Goal: Task Accomplishment & Management: Complete application form

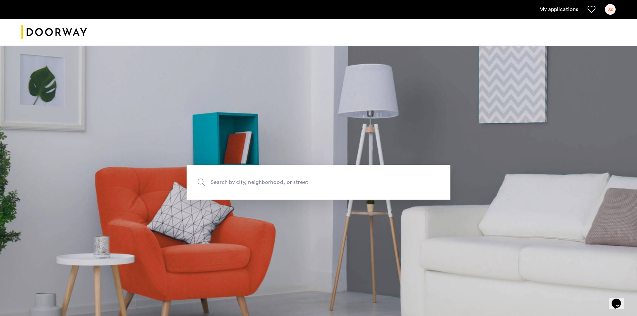
click at [567, 7] on link "My applications" at bounding box center [558, 9] width 39 height 8
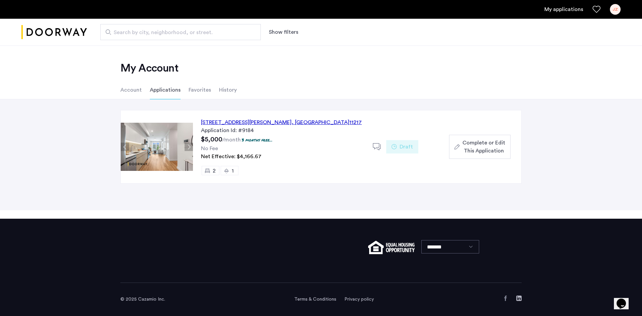
click at [274, 123] on div "558 Sackett Street, Unit 6C, Brooklyn , NY 11217" at bounding box center [281, 122] width 161 height 8
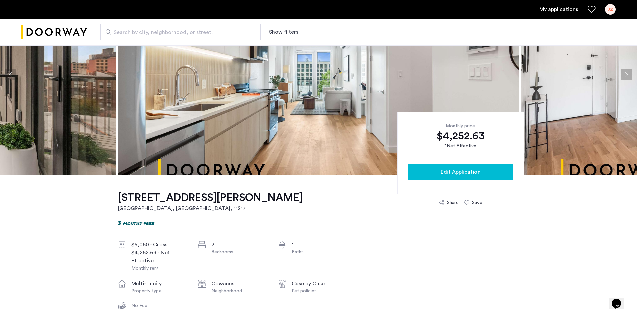
scroll to position [67, 0]
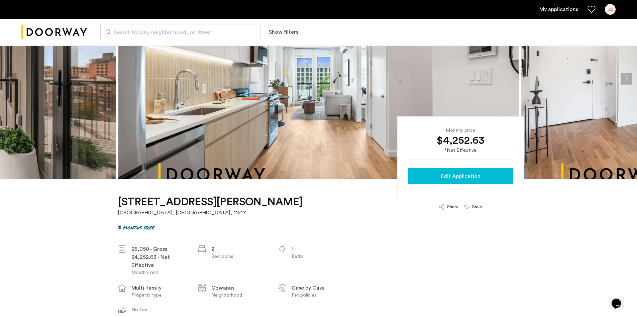
click at [450, 172] on span "Edit Application" at bounding box center [461, 176] width 40 height 8
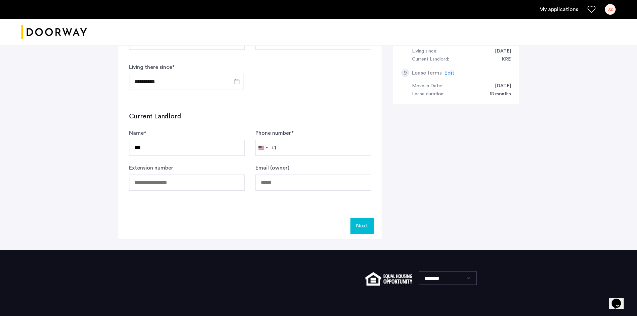
scroll to position [334, 0]
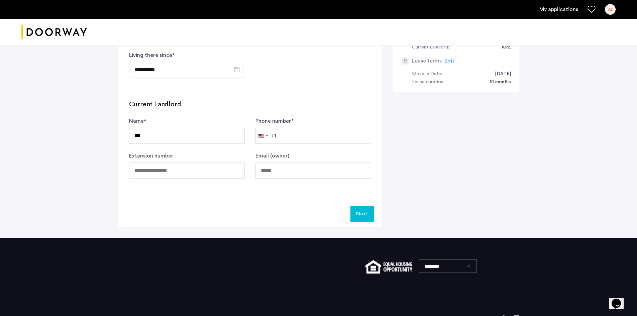
click at [365, 215] on button "Next" at bounding box center [361, 214] width 23 height 16
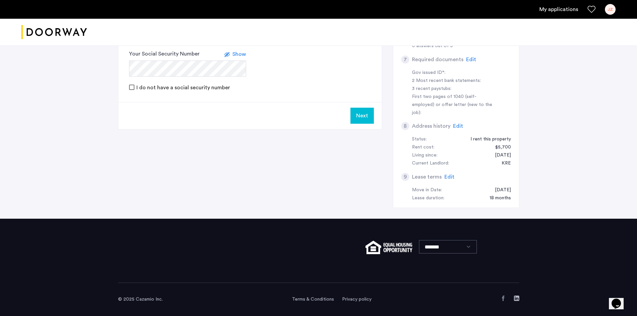
scroll to position [0, 0]
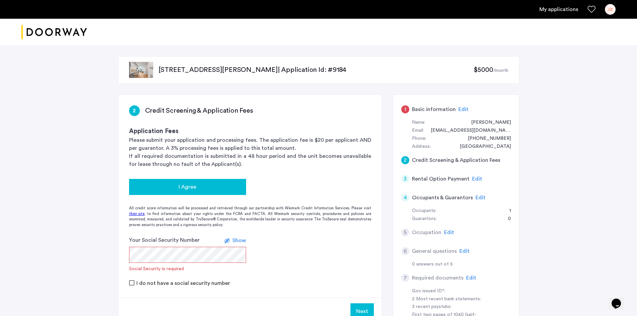
click at [206, 190] on div "I Agree" at bounding box center [187, 187] width 106 height 8
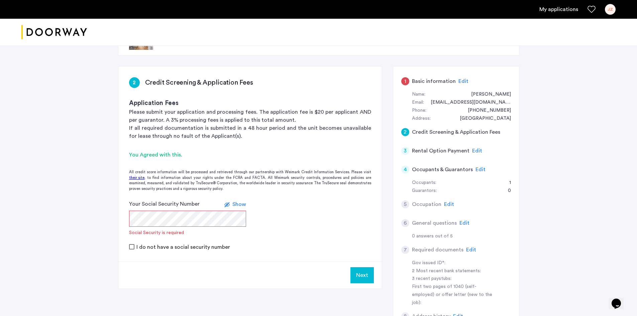
scroll to position [33, 0]
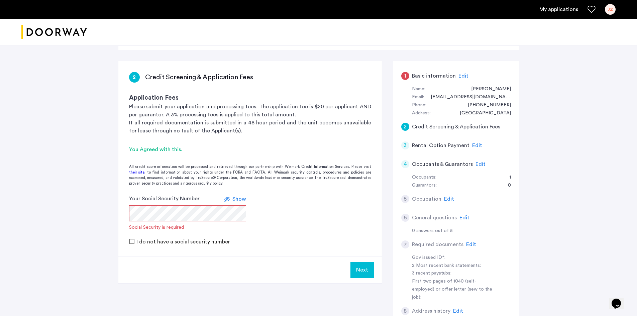
click at [136, 243] on label "I do not have a social security number" at bounding box center [182, 241] width 95 height 5
click at [334, 235] on form "Please elaborate * Reason for no Social Security is required I do not have a so…" at bounding box center [249, 220] width 263 height 50
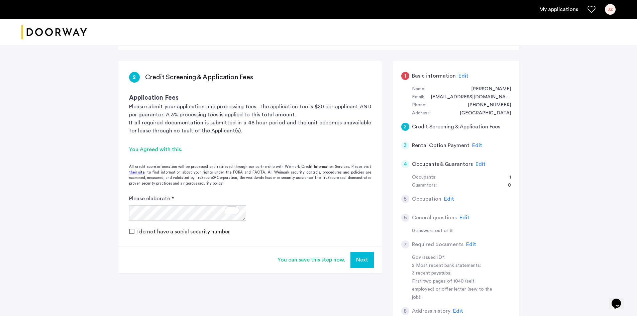
click at [367, 263] on button "Next" at bounding box center [361, 260] width 23 height 16
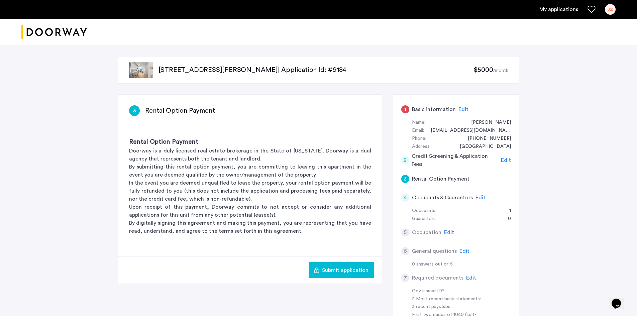
click at [456, 179] on h5 "Rental Option Payment" at bounding box center [441, 179] width 58 height 8
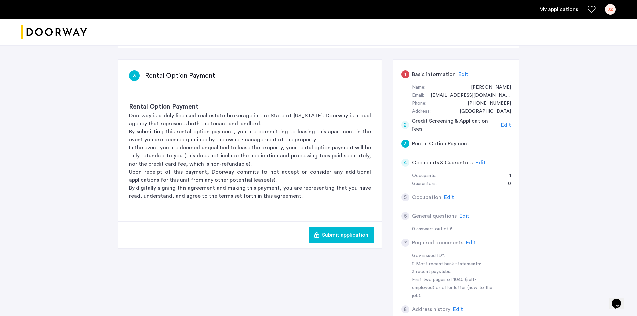
scroll to position [33, 0]
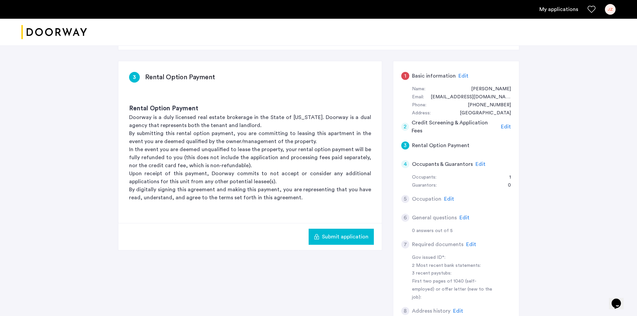
click at [420, 146] on h5 "Rental Option Payment" at bounding box center [441, 145] width 58 height 8
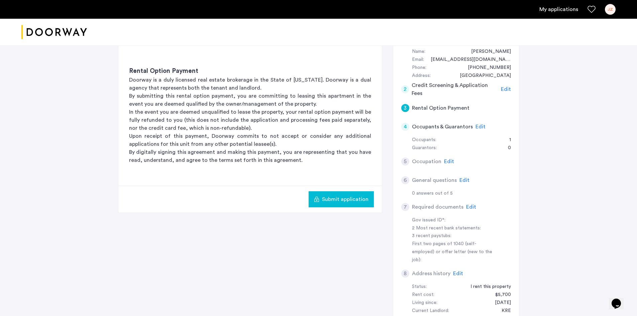
scroll to position [100, 0]
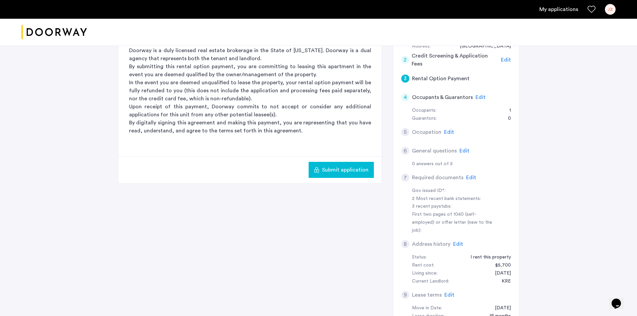
click at [469, 177] on span "Edit" at bounding box center [471, 177] width 10 height 5
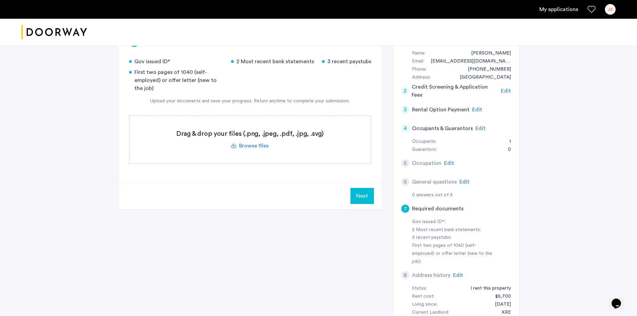
scroll to position [67, 0]
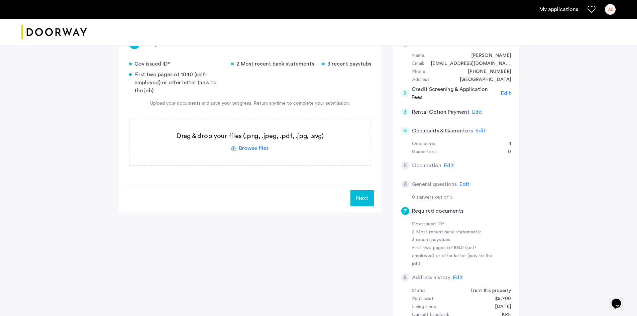
click at [583, 100] on div "558 Sackett Street, Unit 6C, Brooklyn, NY 11217 | Application Id: #9184 $5000 /…" at bounding box center [318, 174] width 637 height 391
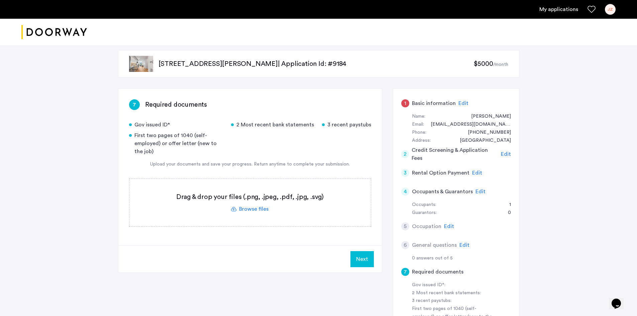
scroll to position [0, 0]
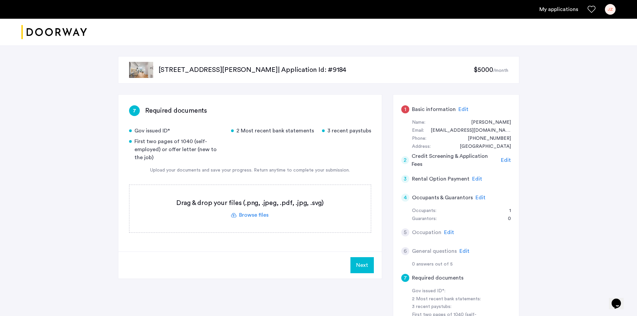
click at [479, 70] on span "$5000" at bounding box center [482, 70] width 19 height 7
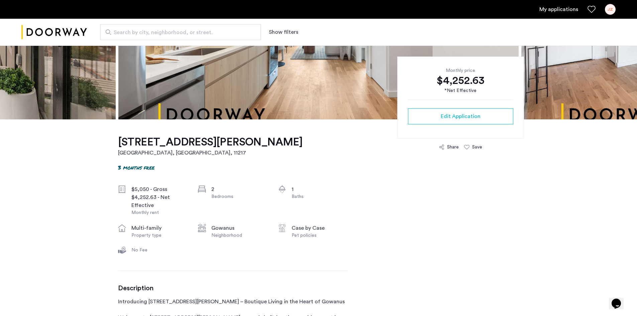
scroll to position [134, 0]
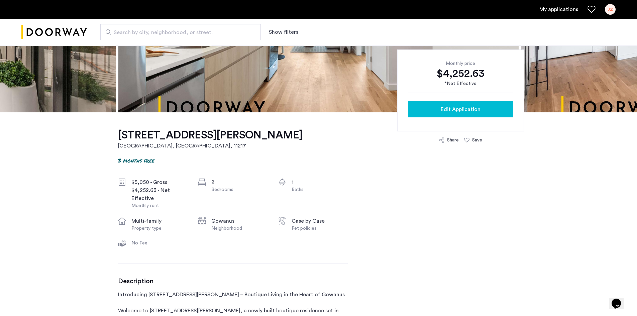
click at [478, 111] on span "Edit Application" at bounding box center [461, 109] width 40 height 8
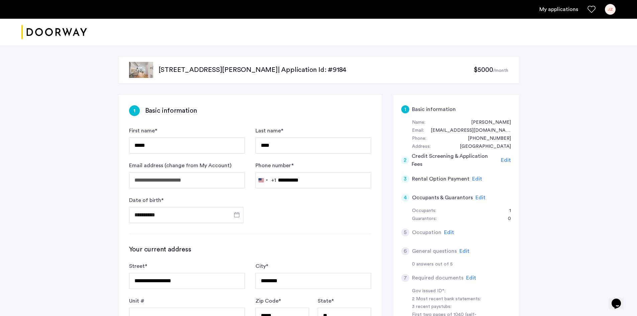
click at [476, 177] on span "Edit" at bounding box center [477, 178] width 10 height 5
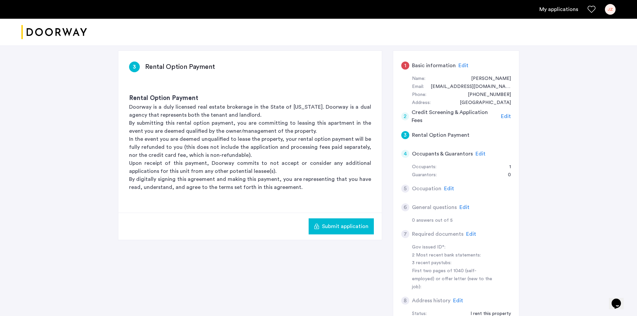
scroll to position [67, 0]
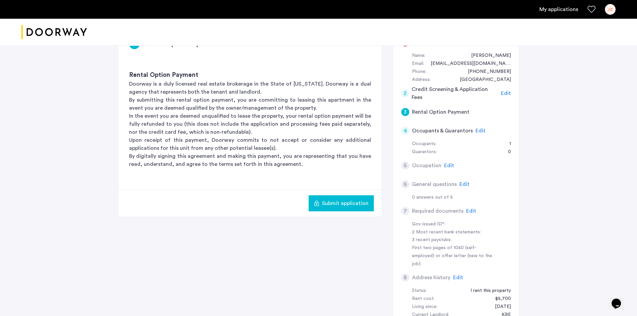
click at [479, 130] on span "Edit" at bounding box center [480, 130] width 10 height 5
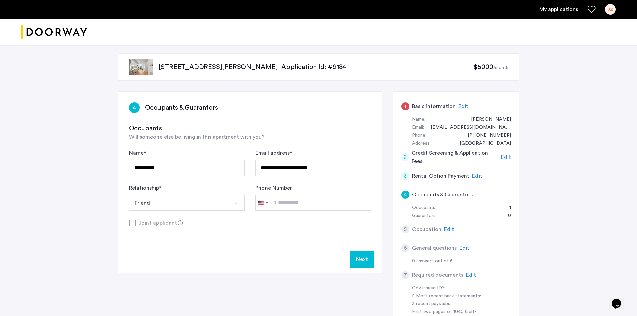
scroll to position [0, 0]
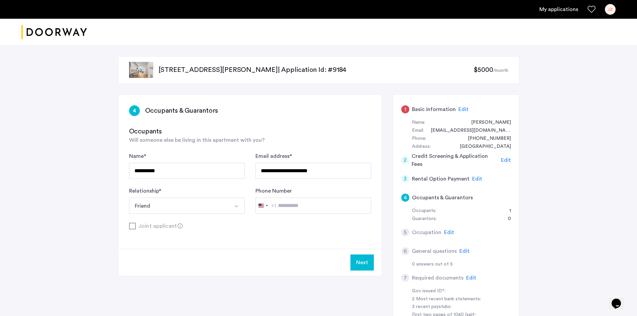
click at [365, 266] on button "Next" at bounding box center [361, 262] width 23 height 16
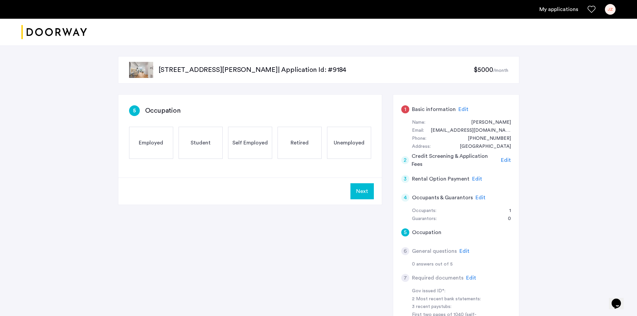
click at [196, 147] on div "Student" at bounding box center [201, 143] width 44 height 32
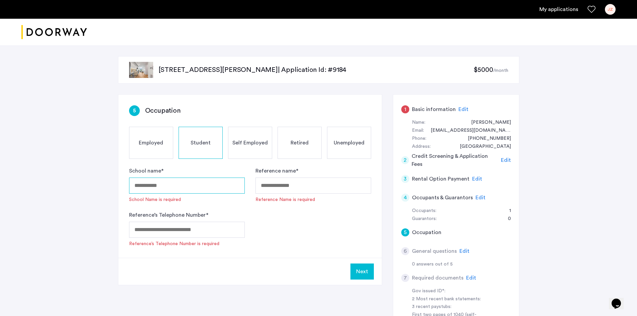
click at [187, 182] on input "School name *" at bounding box center [187, 186] width 116 height 16
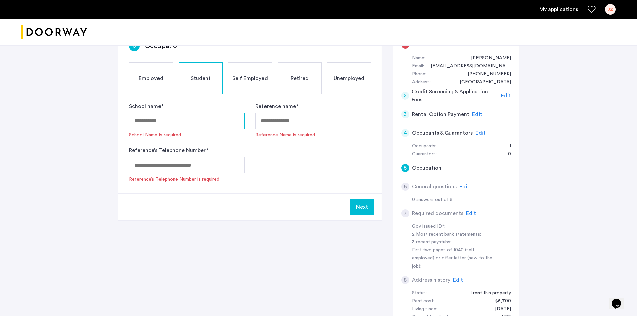
scroll to position [67, 0]
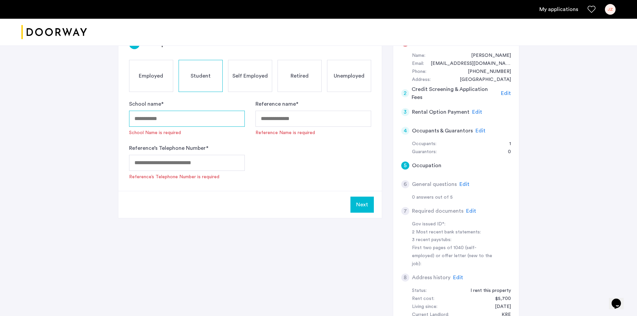
click at [161, 122] on input "School name *" at bounding box center [187, 119] width 116 height 16
type input "*****"
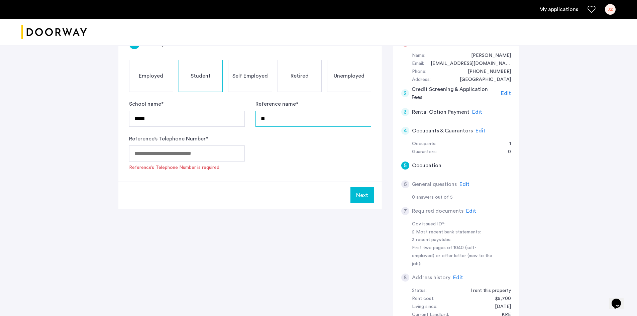
type input "*"
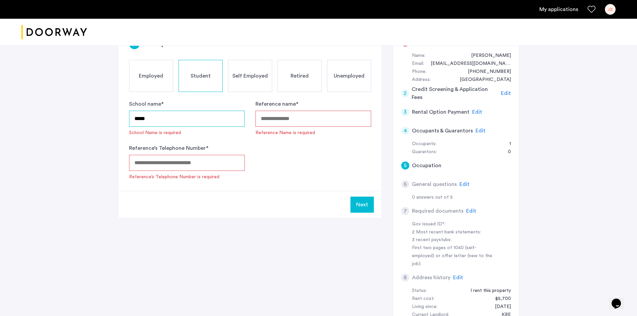
click at [161, 122] on input "*****" at bounding box center [187, 119] width 116 height 16
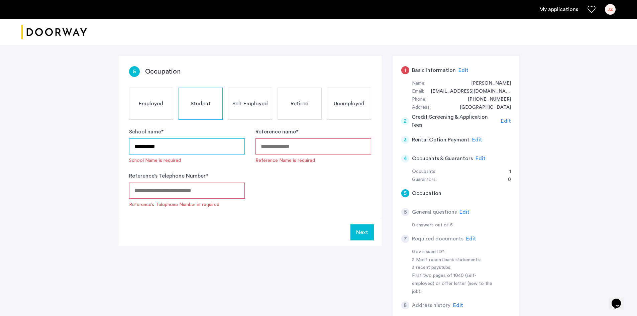
scroll to position [33, 0]
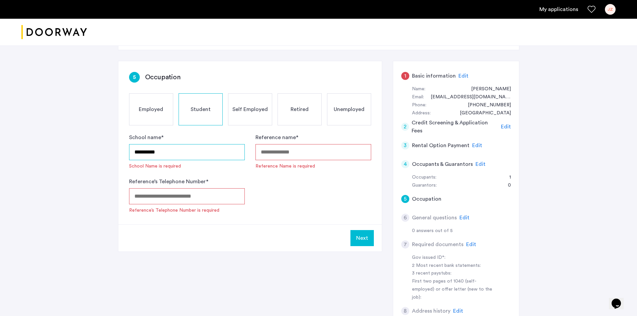
type input "**********"
click at [243, 113] on span "Self Employed" at bounding box center [249, 109] width 35 height 8
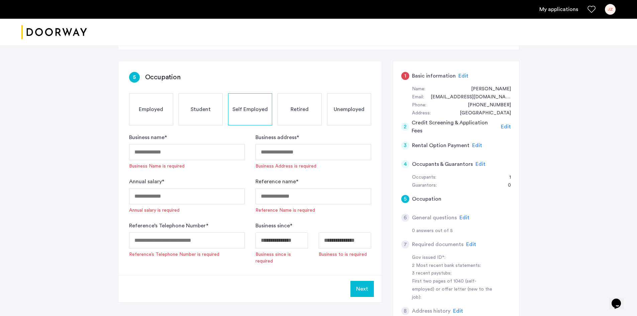
click at [178, 106] on div "Employed Student Self Employed Retired Unemployed" at bounding box center [250, 109] width 242 height 32
click at [194, 105] on div "Student" at bounding box center [201, 109] width 44 height 32
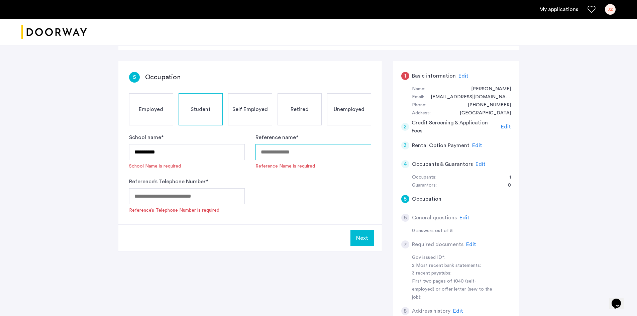
click at [291, 153] on input "Reference name *" at bounding box center [313, 152] width 116 height 16
click at [79, 60] on div "**********" at bounding box center [318, 207] width 637 height 391
click at [280, 153] on input "Reference name *" at bounding box center [313, 152] width 116 height 16
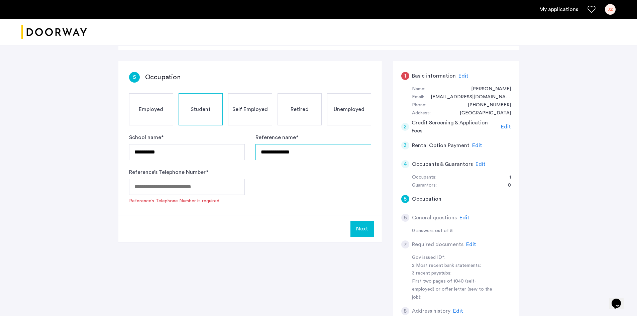
type input "**********"
click at [215, 189] on input "Reference’s Telephone Number *" at bounding box center [187, 187] width 116 height 16
paste input "**********"
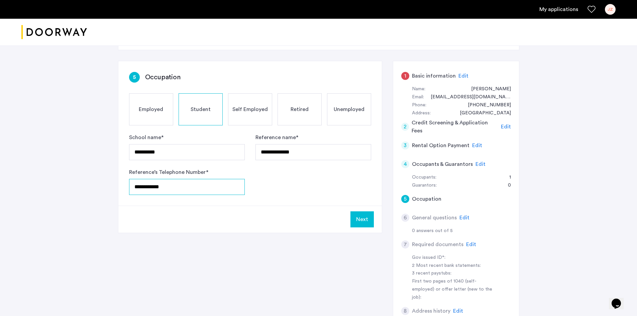
type input "**********"
click at [322, 196] on div "**********" at bounding box center [249, 133] width 263 height 144
click at [371, 217] on button "Next" at bounding box center [361, 219] width 23 height 16
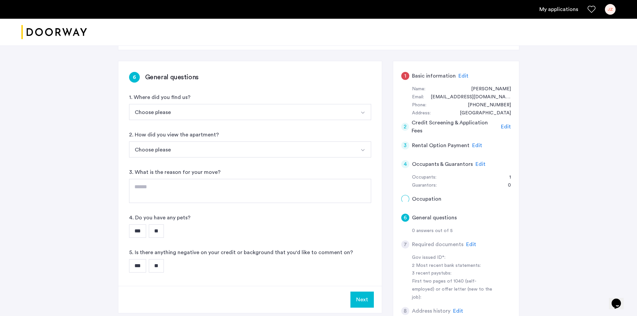
scroll to position [0, 0]
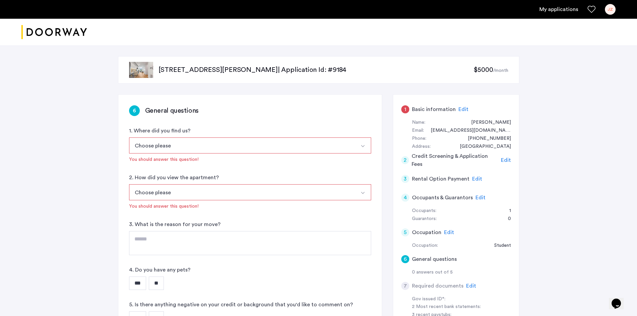
click at [248, 144] on button "Choose please" at bounding box center [242, 145] width 226 height 16
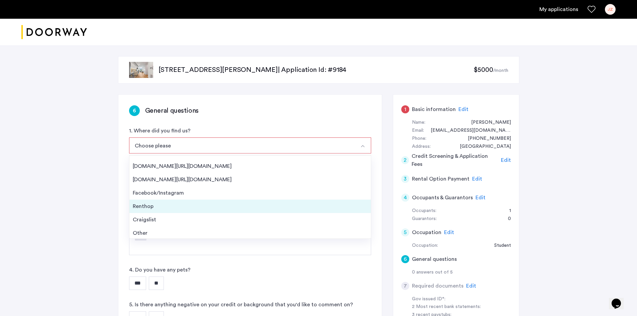
scroll to position [11, 0]
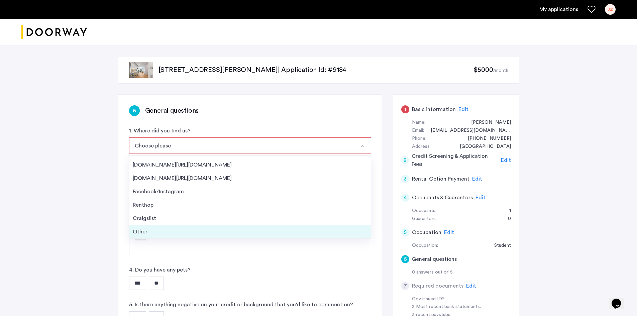
click at [168, 233] on div "Other" at bounding box center [250, 232] width 235 height 8
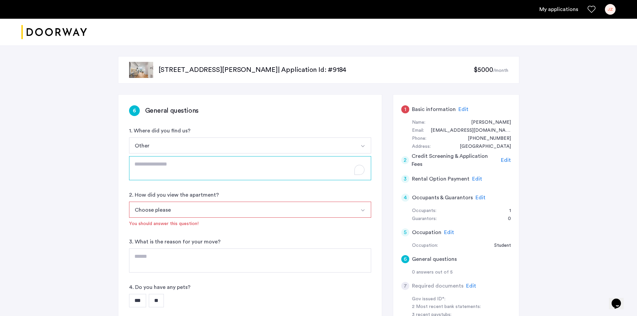
click at [191, 162] on textarea "To enrich screen reader interactions, please activate Accessibility in Grammarl…" at bounding box center [250, 168] width 242 height 24
type textarea "**********"
click at [219, 213] on button "Choose please" at bounding box center [242, 210] width 226 height 16
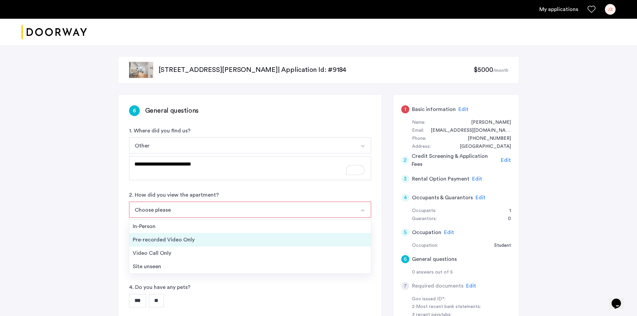
click at [200, 242] on div "Pre-recorded Video Only" at bounding box center [250, 240] width 235 height 8
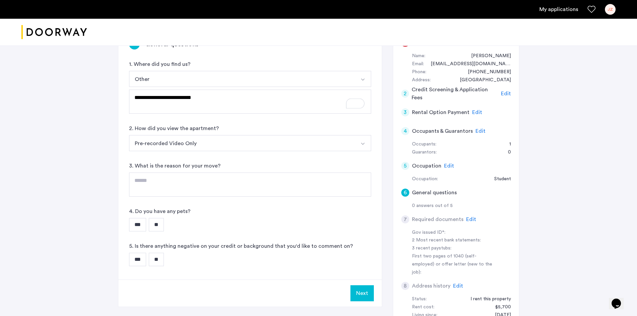
scroll to position [67, 0]
click at [187, 180] on textarea at bounding box center [250, 184] width 242 height 24
type textarea "**********"
click at [175, 183] on textarea "To enrich screen reader interactions, please activate Accessibility in Grammarl…" at bounding box center [250, 184] width 242 height 24
type textarea "**********"
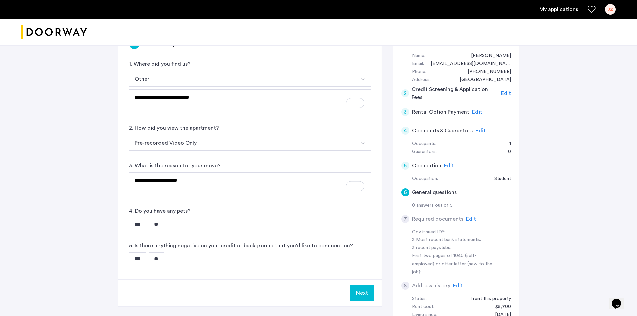
click at [159, 230] on input "**" at bounding box center [156, 224] width 15 height 13
click at [157, 253] on div "5. Is there anything negative on your credit or background that you'd like to c…" at bounding box center [250, 254] width 242 height 24
click at [158, 259] on input "**" at bounding box center [156, 258] width 15 height 13
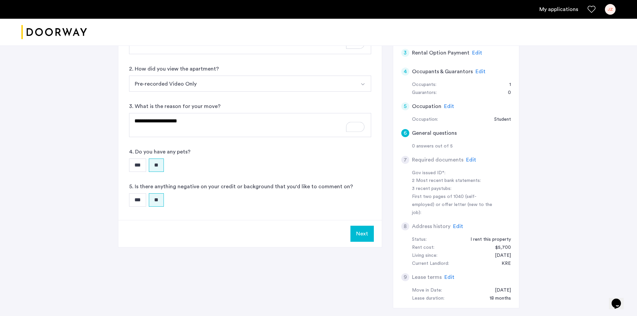
scroll to position [134, 0]
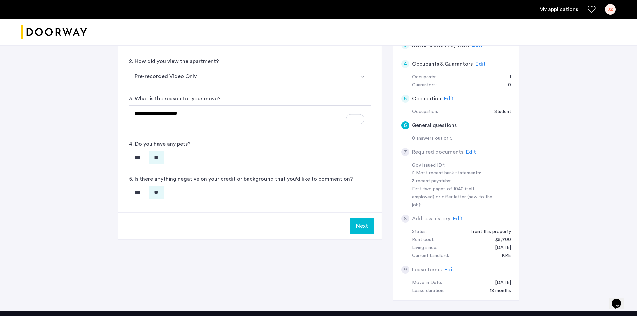
click at [351, 227] on button "Next" at bounding box center [361, 226] width 23 height 16
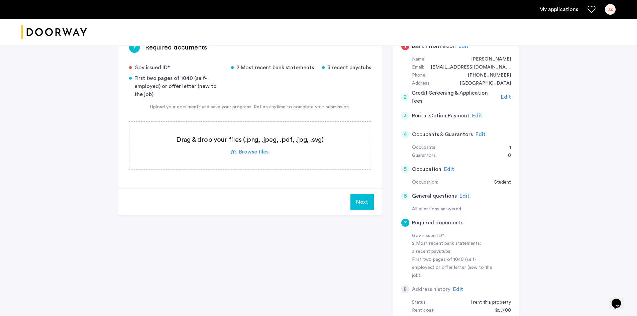
scroll to position [67, 0]
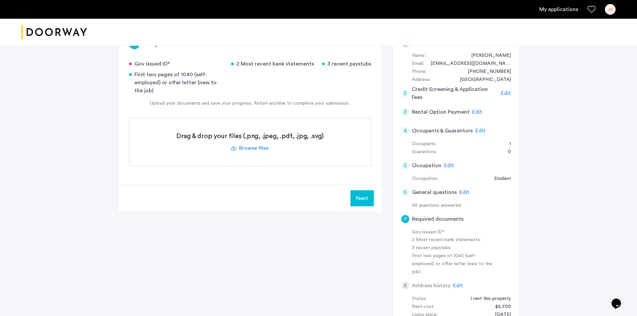
click at [264, 150] on label at bounding box center [249, 141] width 241 height 47
click at [0, 0] on input "file" at bounding box center [0, 0] width 0 height 0
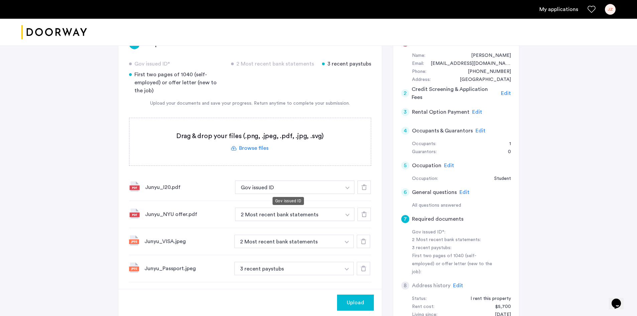
click at [298, 191] on button "Gov issued ID" at bounding box center [288, 187] width 106 height 13
click at [314, 245] on button "2 Most recent bank statements" at bounding box center [287, 241] width 106 height 13
click at [351, 242] on button "button" at bounding box center [347, 241] width 14 height 13
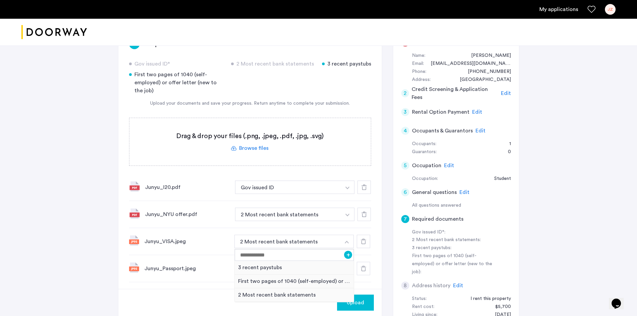
click at [363, 186] on use at bounding box center [363, 187] width 5 height 5
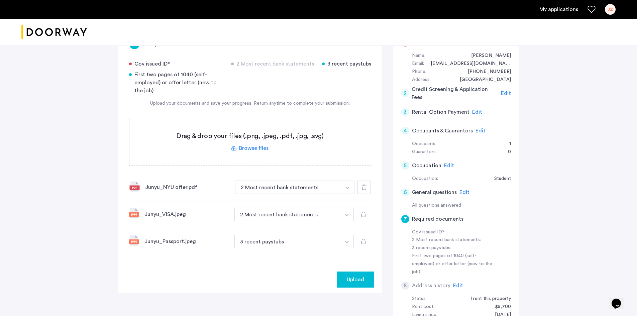
click at [363, 186] on use at bounding box center [363, 187] width 5 height 5
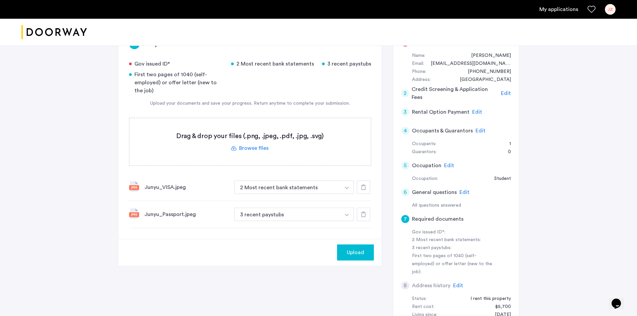
click at [347, 215] on img "button" at bounding box center [347, 215] width 4 height 3
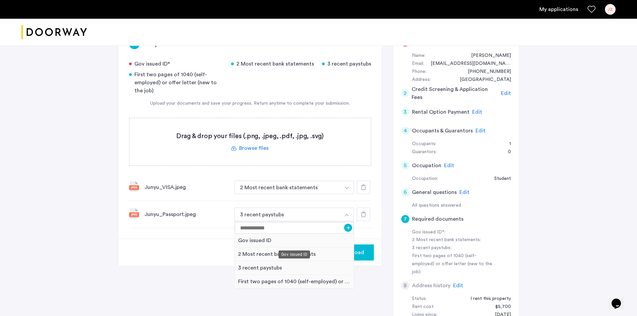
click at [282, 242] on div "Gov issued ID" at bounding box center [294, 241] width 119 height 14
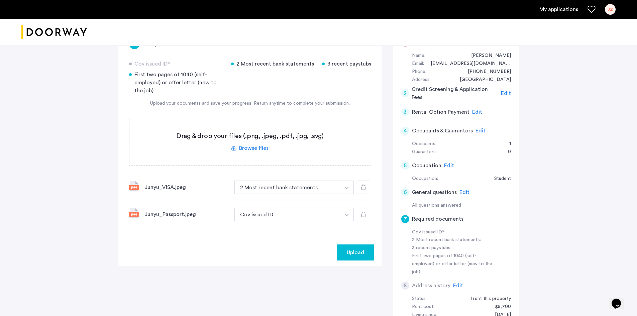
click at [347, 186] on button "button" at bounding box center [347, 187] width 14 height 13
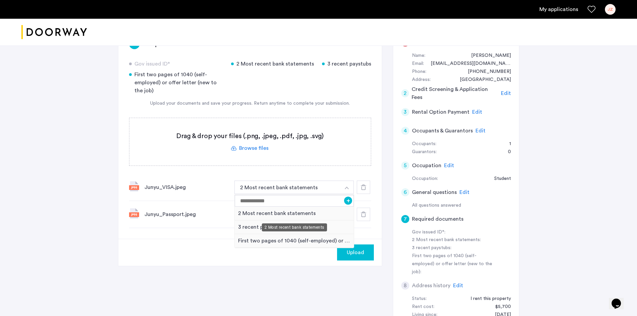
click at [263, 215] on div "2 Most recent bank statements" at bounding box center [294, 214] width 119 height 14
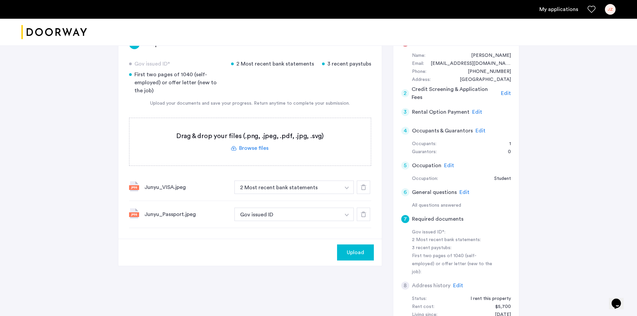
click at [256, 150] on label at bounding box center [249, 141] width 241 height 47
click at [0, 0] on input "file" at bounding box center [0, 0] width 0 height 0
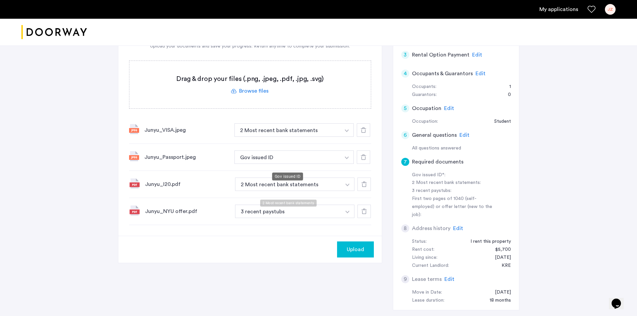
scroll to position [134, 0]
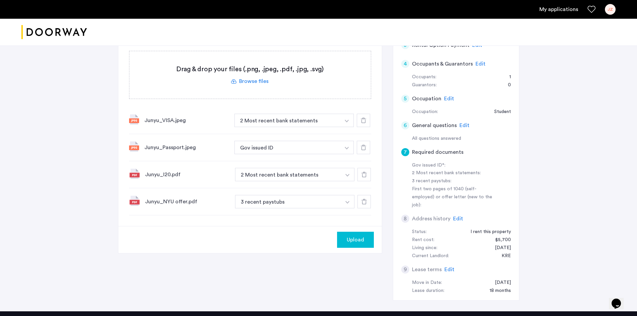
click at [352, 238] on span "Upload" at bounding box center [355, 240] width 17 height 8
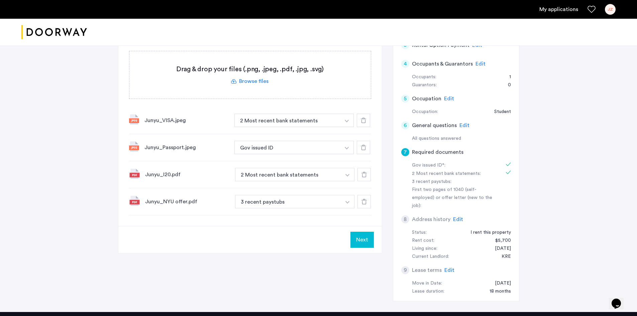
click at [363, 240] on button "Next" at bounding box center [361, 240] width 23 height 16
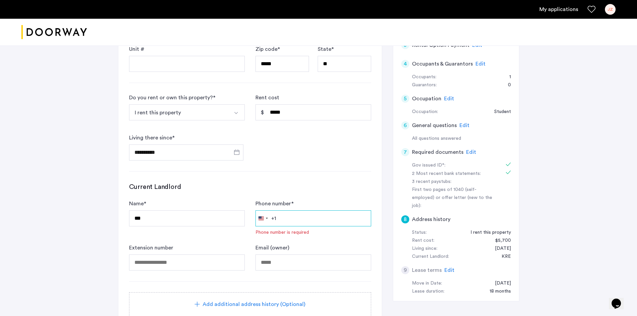
click at [340, 221] on input "Phone number *" at bounding box center [313, 218] width 116 height 16
click at [326, 217] on input "Phone number *" at bounding box center [313, 218] width 116 height 16
paste input "**********"
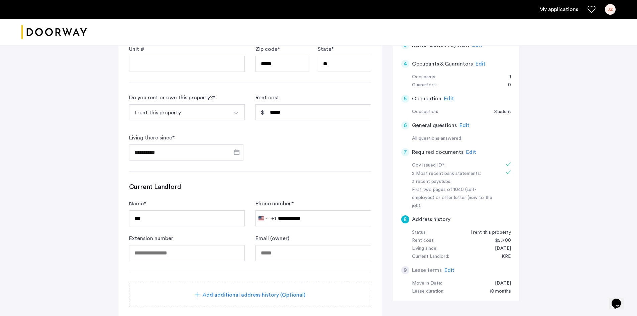
click at [341, 172] on form "**********" at bounding box center [250, 132] width 242 height 279
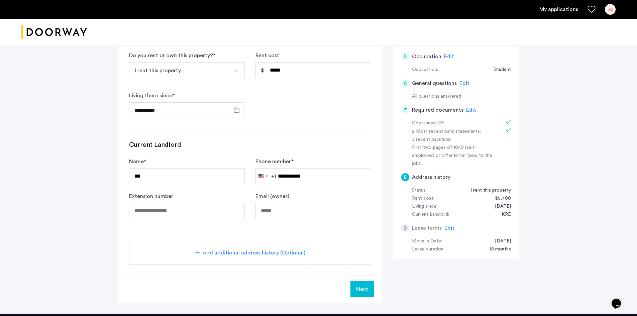
scroll to position [201, 0]
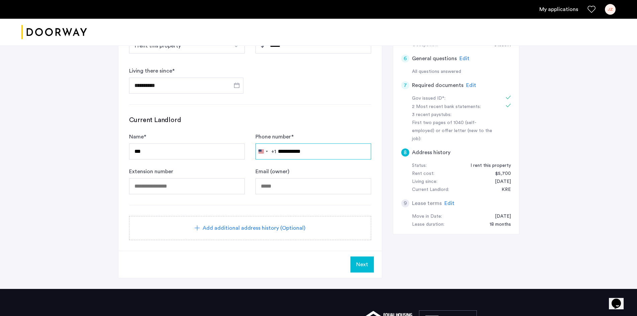
click at [280, 149] on input "**********" at bounding box center [313, 151] width 116 height 16
type input "**********"
click at [331, 123] on h3 "Current Landlord" at bounding box center [250, 119] width 242 height 9
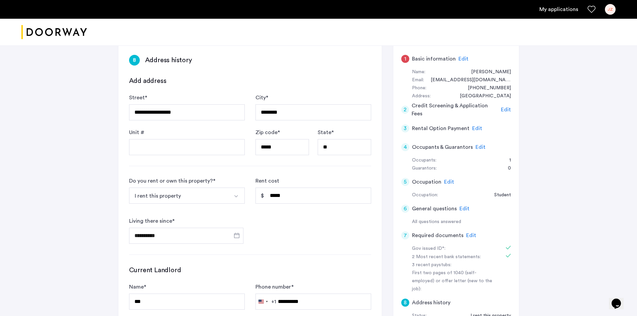
scroll to position [33, 0]
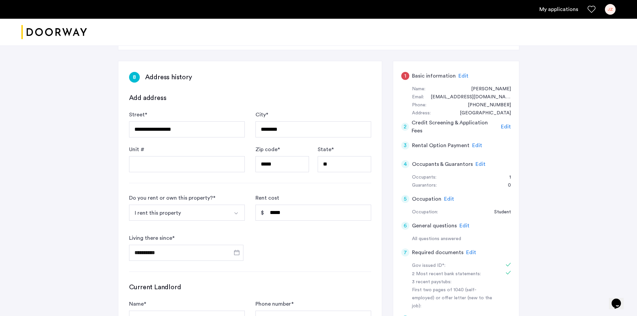
click at [471, 251] on span "Edit" at bounding box center [471, 252] width 10 height 5
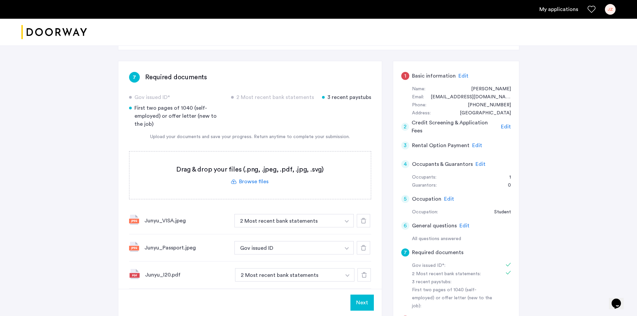
click at [245, 181] on label at bounding box center [249, 174] width 241 height 47
click at [0, 0] on input "file" at bounding box center [0, 0] width 0 height 0
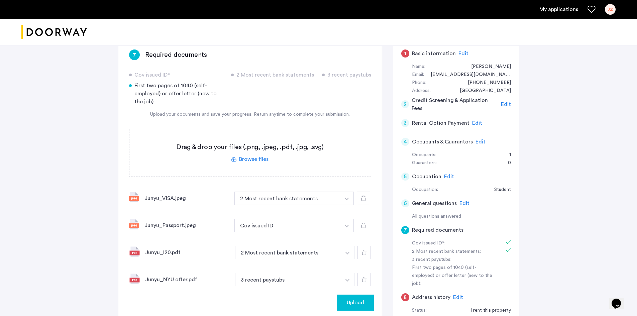
scroll to position [167, 0]
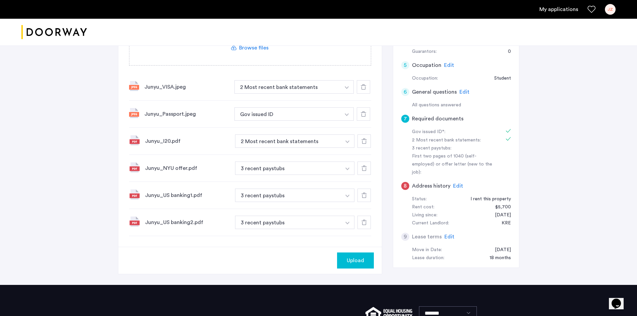
click at [356, 262] on span "Upload" at bounding box center [355, 260] width 17 height 8
click at [362, 260] on button "Next" at bounding box center [361, 260] width 23 height 16
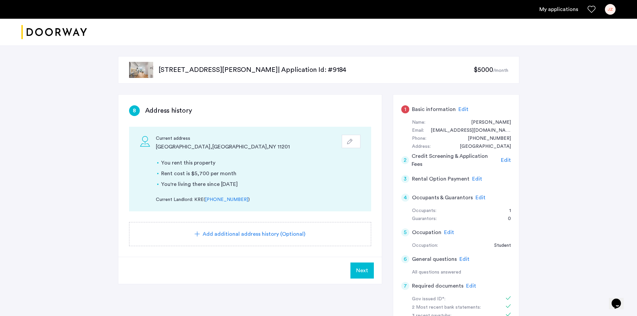
click at [366, 268] on span "Next" at bounding box center [362, 270] width 12 height 8
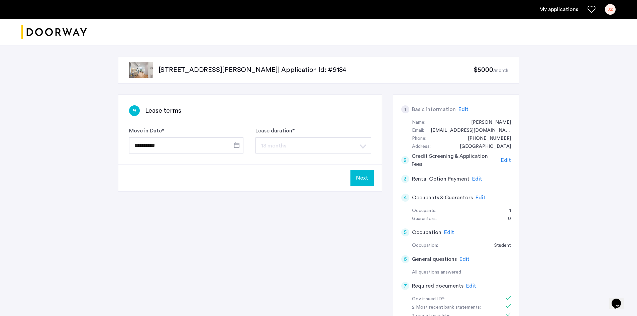
click at [359, 177] on button "Next" at bounding box center [361, 178] width 23 height 16
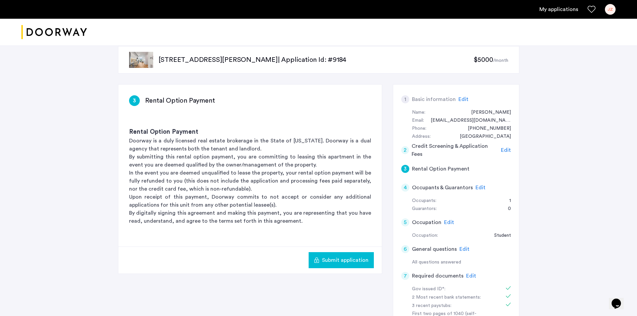
scroll to position [33, 0]
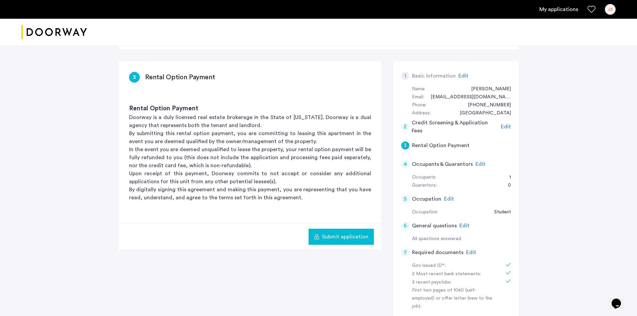
click at [354, 237] on span "Submit application" at bounding box center [345, 237] width 46 height 8
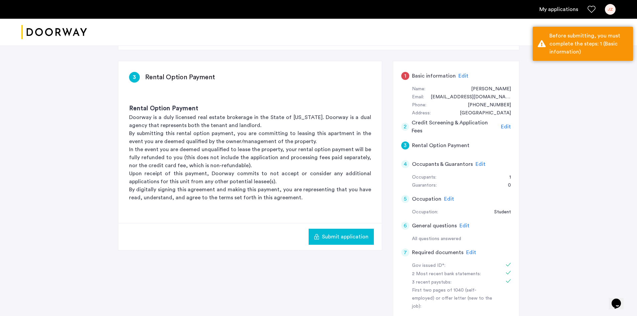
click at [460, 75] on span "Edit" at bounding box center [463, 75] width 10 height 5
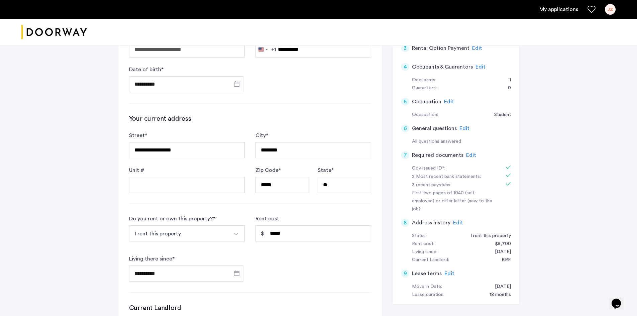
scroll to position [100, 0]
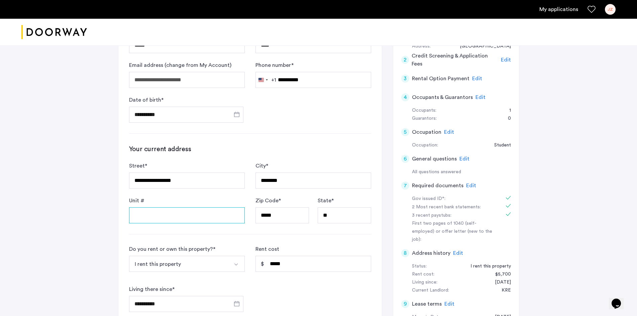
click at [179, 219] on input "Unit #" at bounding box center [187, 215] width 116 height 16
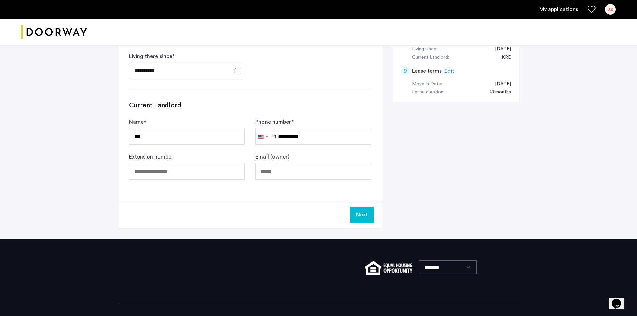
scroll to position [334, 0]
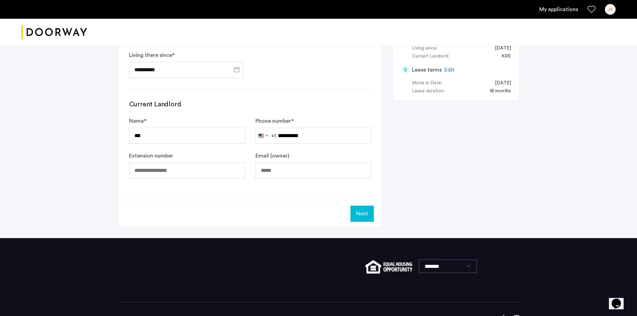
type input "*"
click at [356, 214] on button "Next" at bounding box center [361, 214] width 23 height 16
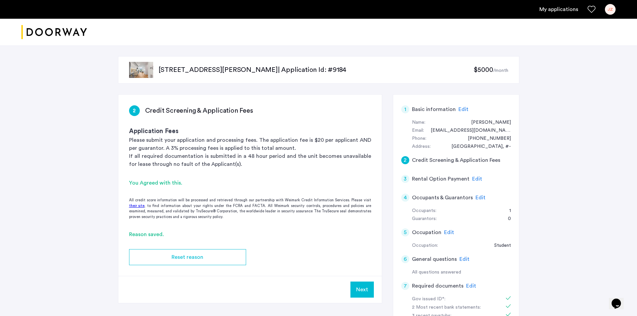
click at [363, 290] on button "Next" at bounding box center [361, 289] width 23 height 16
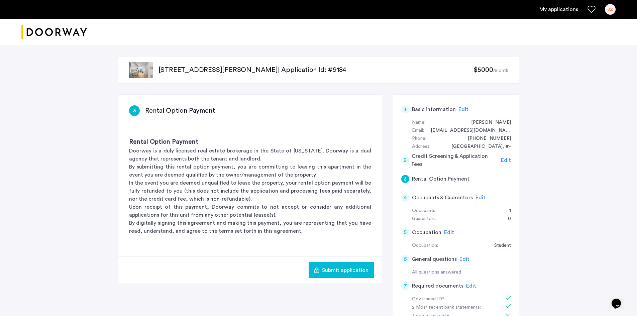
click at [354, 271] on span "Submit application" at bounding box center [345, 270] width 46 height 8
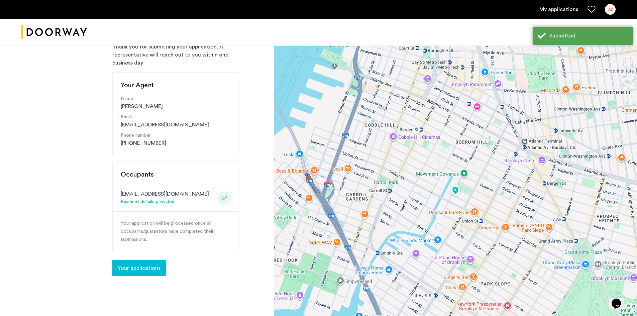
scroll to position [67, 0]
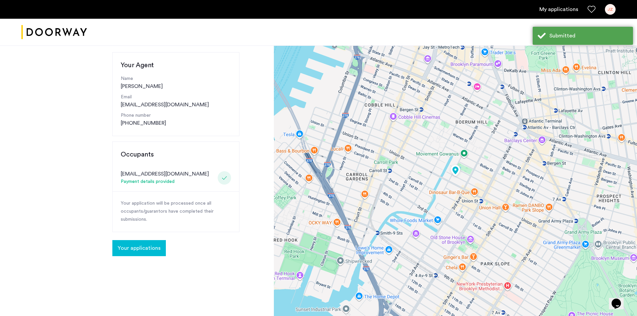
click at [147, 248] on span "Your applications" at bounding box center [139, 248] width 43 height 8
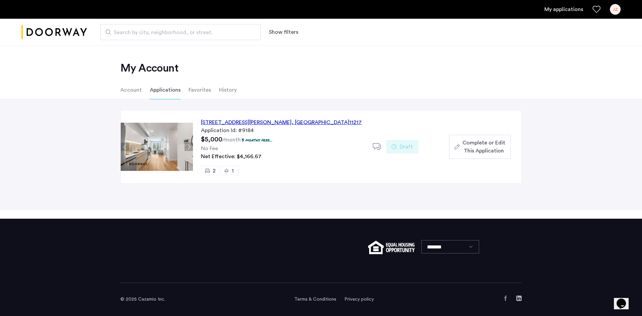
click at [479, 149] on span "Complete or Edit This Application" at bounding box center [483, 147] width 43 height 16
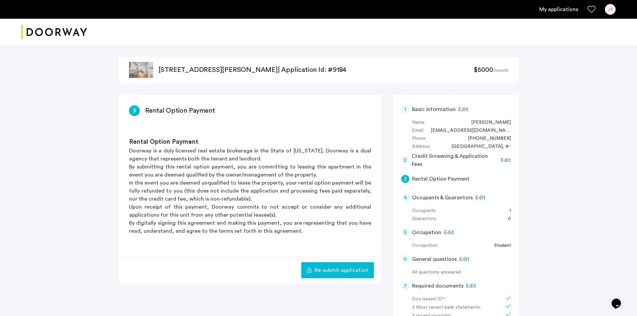
click at [607, 9] on div "JZ" at bounding box center [610, 9] width 11 height 11
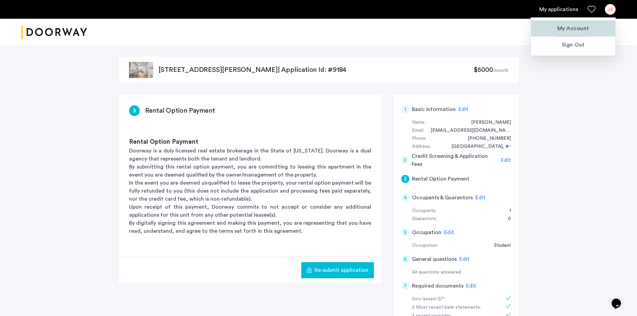
click at [575, 26] on span "My Account" at bounding box center [573, 28] width 74 height 8
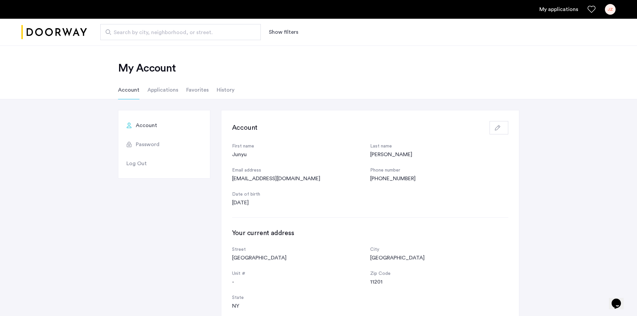
click at [559, 11] on link "My applications" at bounding box center [558, 9] width 39 height 8
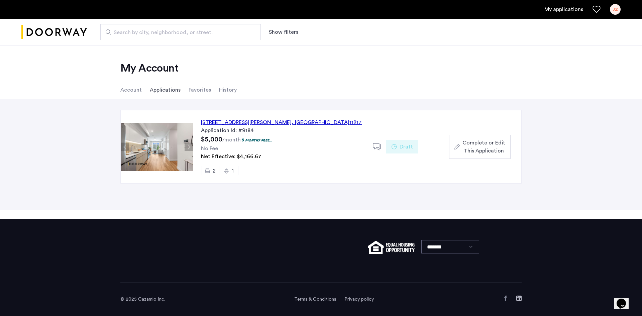
click at [482, 150] on span "Complete or Edit This Application" at bounding box center [483, 147] width 43 height 16
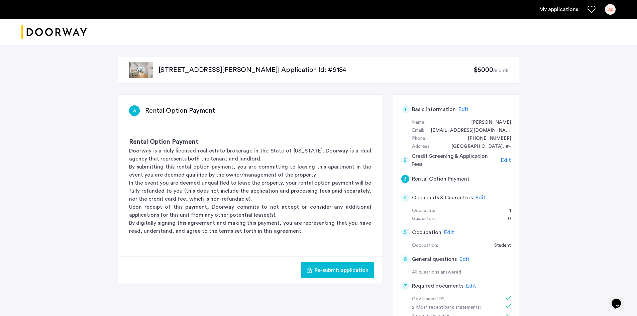
click at [556, 11] on link "My applications" at bounding box center [558, 9] width 39 height 8
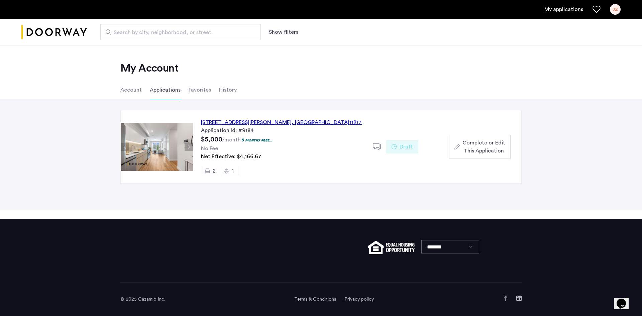
click at [610, 11] on ul "My applications JZ" at bounding box center [320, 9] width 599 height 11
click at [612, 11] on div "JZ" at bounding box center [615, 9] width 11 height 11
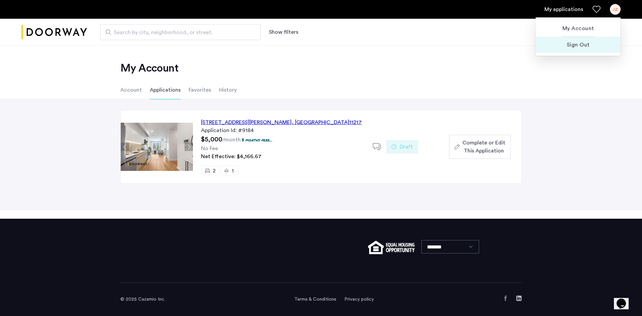
click at [587, 46] on span "Sign Out" at bounding box center [578, 45] width 74 height 8
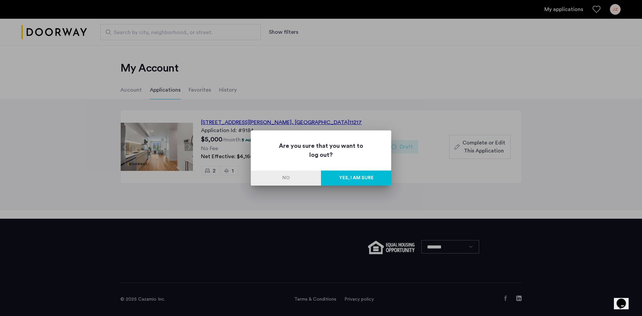
click at [380, 178] on button "Yes, I am sure" at bounding box center [356, 177] width 70 height 15
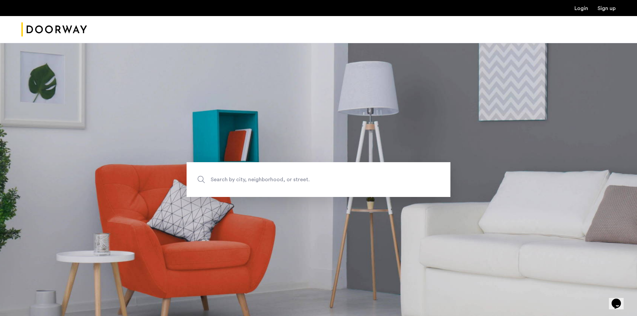
click at [583, 9] on link "Login" at bounding box center [581, 8] width 14 height 5
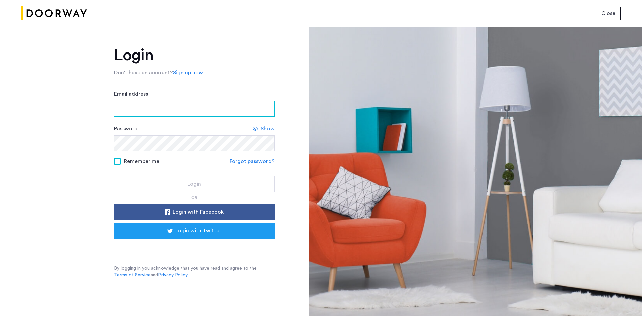
click at [128, 107] on input "Email address" at bounding box center [194, 109] width 160 height 16
paste input "**********"
type input "**********"
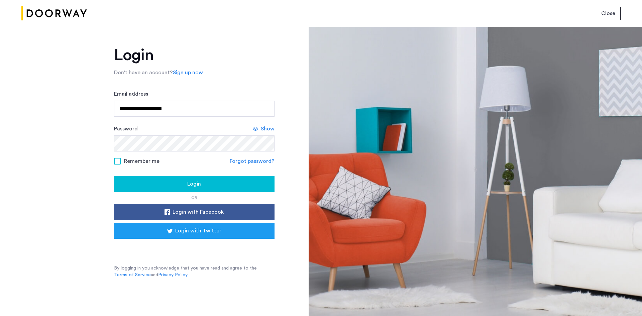
click at [137, 163] on span "Remember me" at bounding box center [141, 161] width 35 height 8
click at [143, 159] on span "Remember me" at bounding box center [141, 161] width 35 height 8
click at [170, 186] on div "Login" at bounding box center [194, 184] width 150 height 8
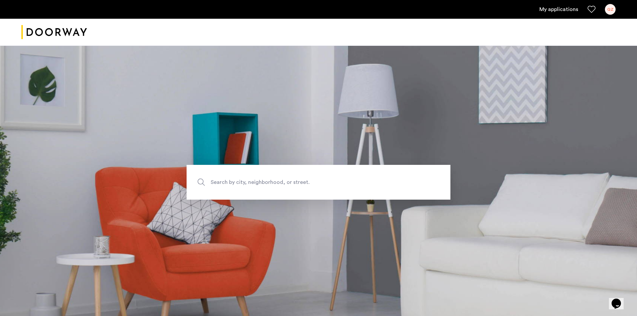
click at [553, 14] on ul "My applications QZ" at bounding box center [318, 9] width 594 height 11
click at [554, 11] on link "My applications" at bounding box center [558, 9] width 39 height 8
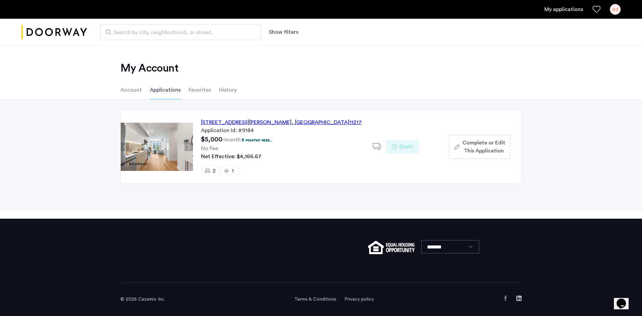
click at [468, 146] on span "Complete or Edit This Application" at bounding box center [483, 147] width 43 height 16
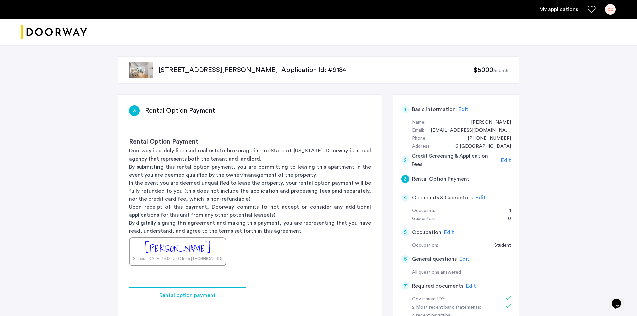
click at [77, 152] on div "558 Sackett Street, Unit 6C, Brooklyn, NY 11217 | Application Id: #9184 $5000 /…" at bounding box center [318, 241] width 637 height 392
click at [609, 7] on div "QZ" at bounding box center [610, 9] width 11 height 11
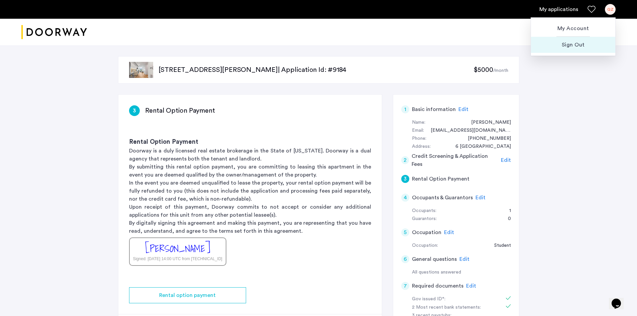
click at [574, 47] on span "Sign Out" at bounding box center [573, 45] width 74 height 8
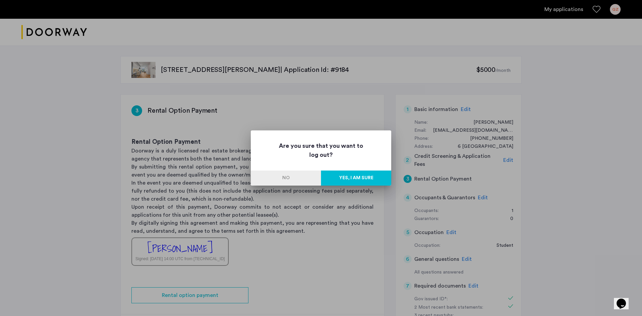
click at [356, 178] on button "Yes, I am sure" at bounding box center [356, 177] width 70 height 15
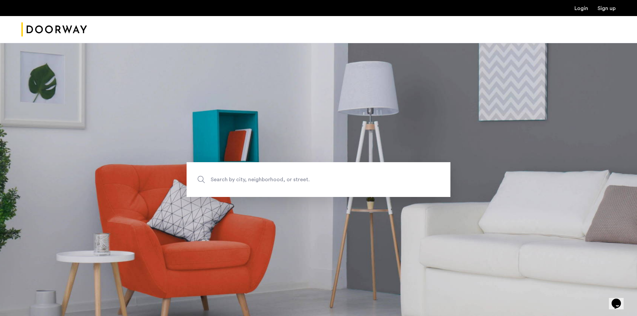
click at [583, 19] on div at bounding box center [318, 29] width 637 height 27
click at [580, 6] on link "Login" at bounding box center [581, 8] width 14 height 5
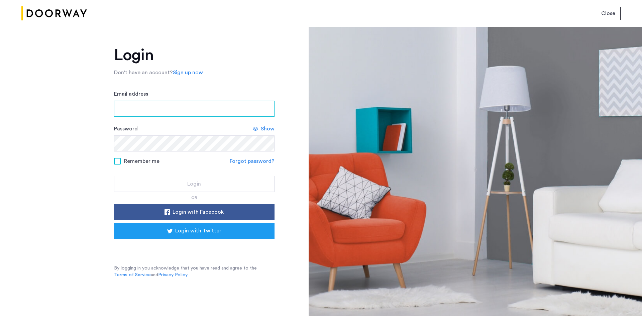
click at [246, 108] on input "Email address" at bounding box center [194, 109] width 160 height 16
paste input "**********"
type input "**********"
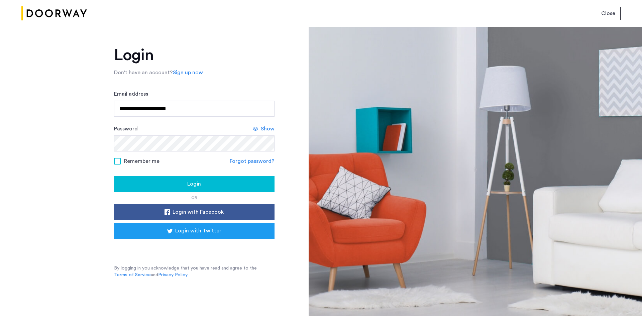
click at [204, 190] on button "Login" at bounding box center [194, 184] width 160 height 16
